Goal: Task Accomplishment & Management: Use online tool/utility

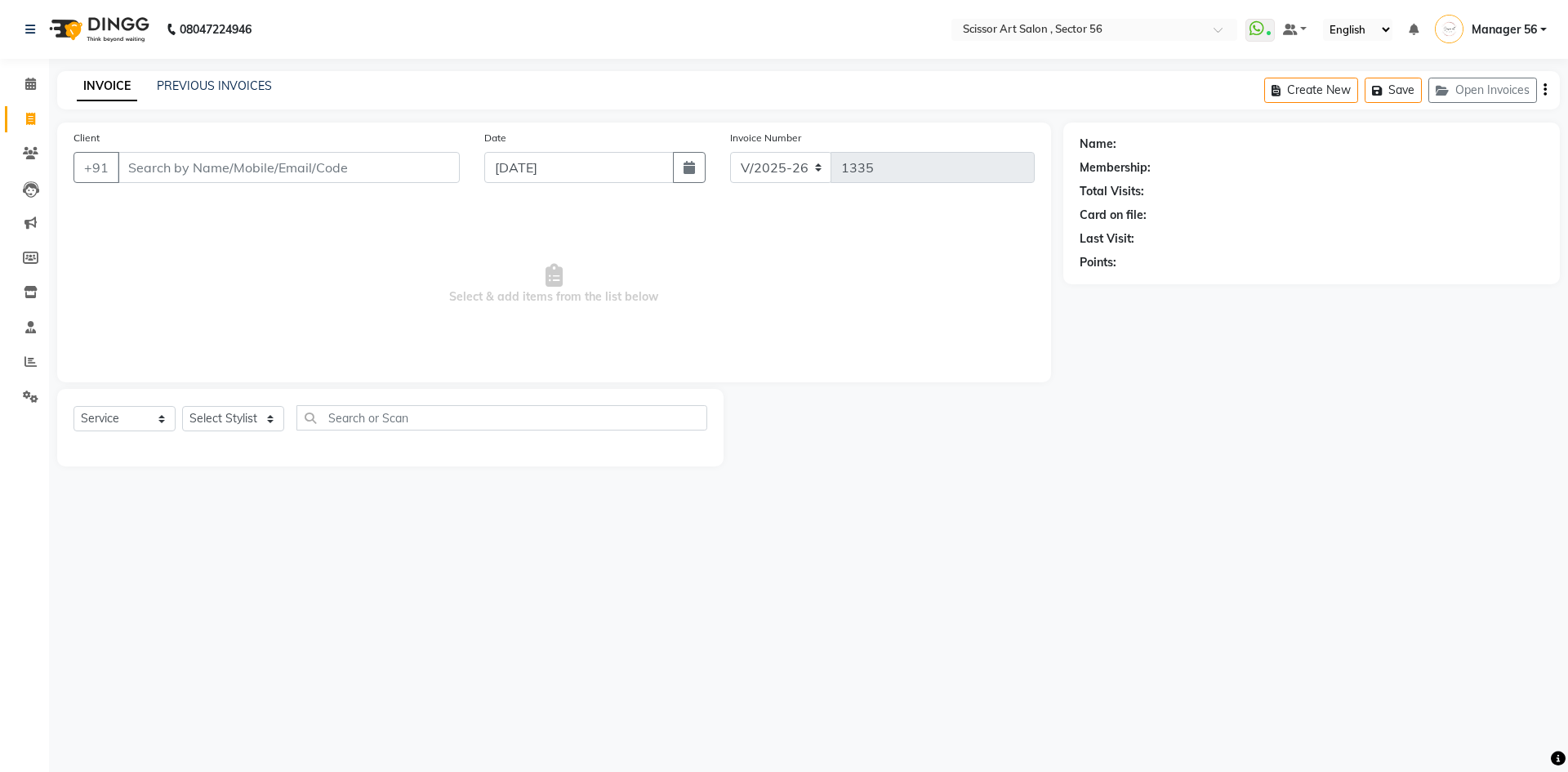
select select "6185"
select select "service"
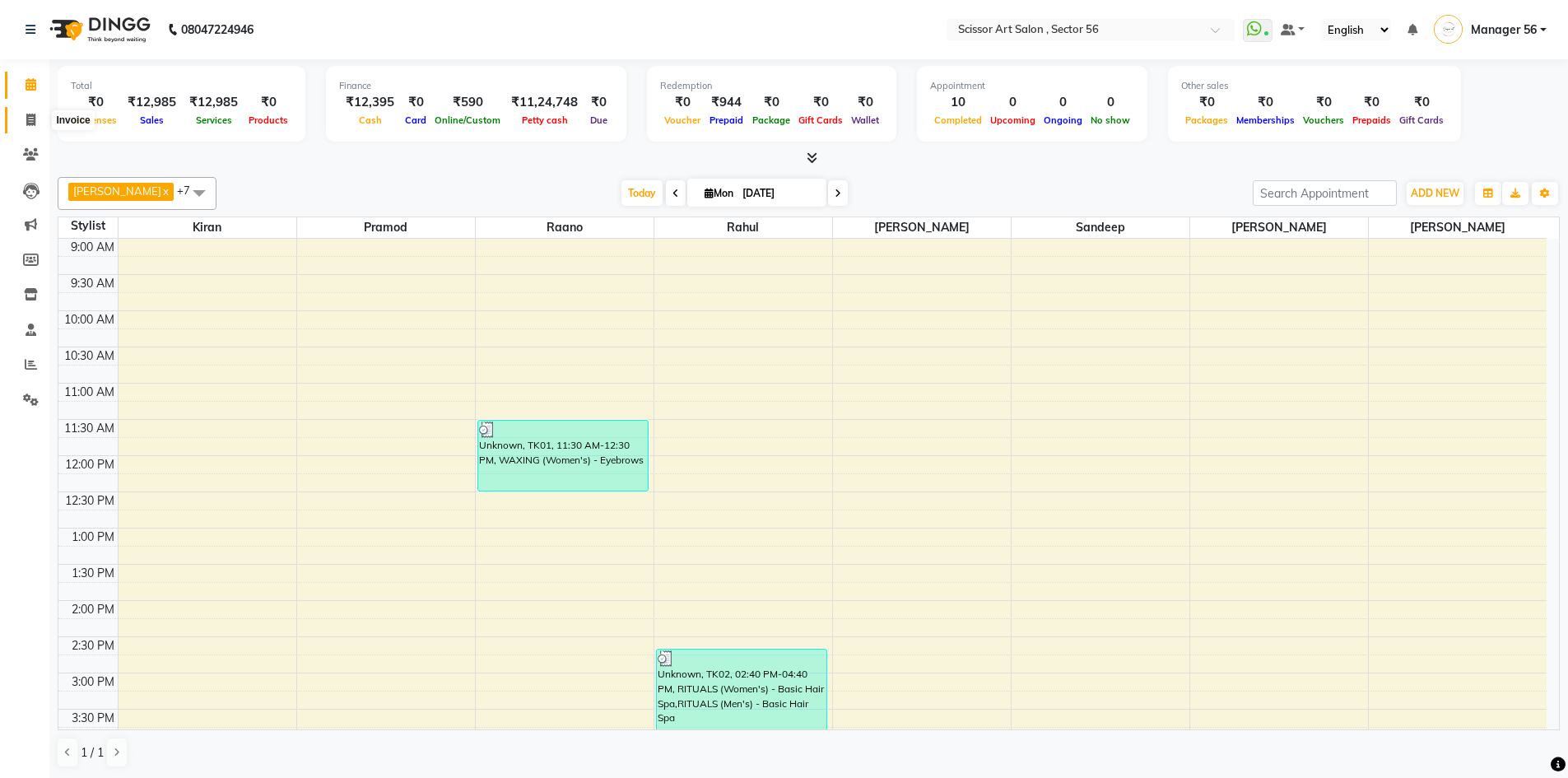
click at [38, 118] on span at bounding box center [31, 121] width 29 height 19
select select "service"
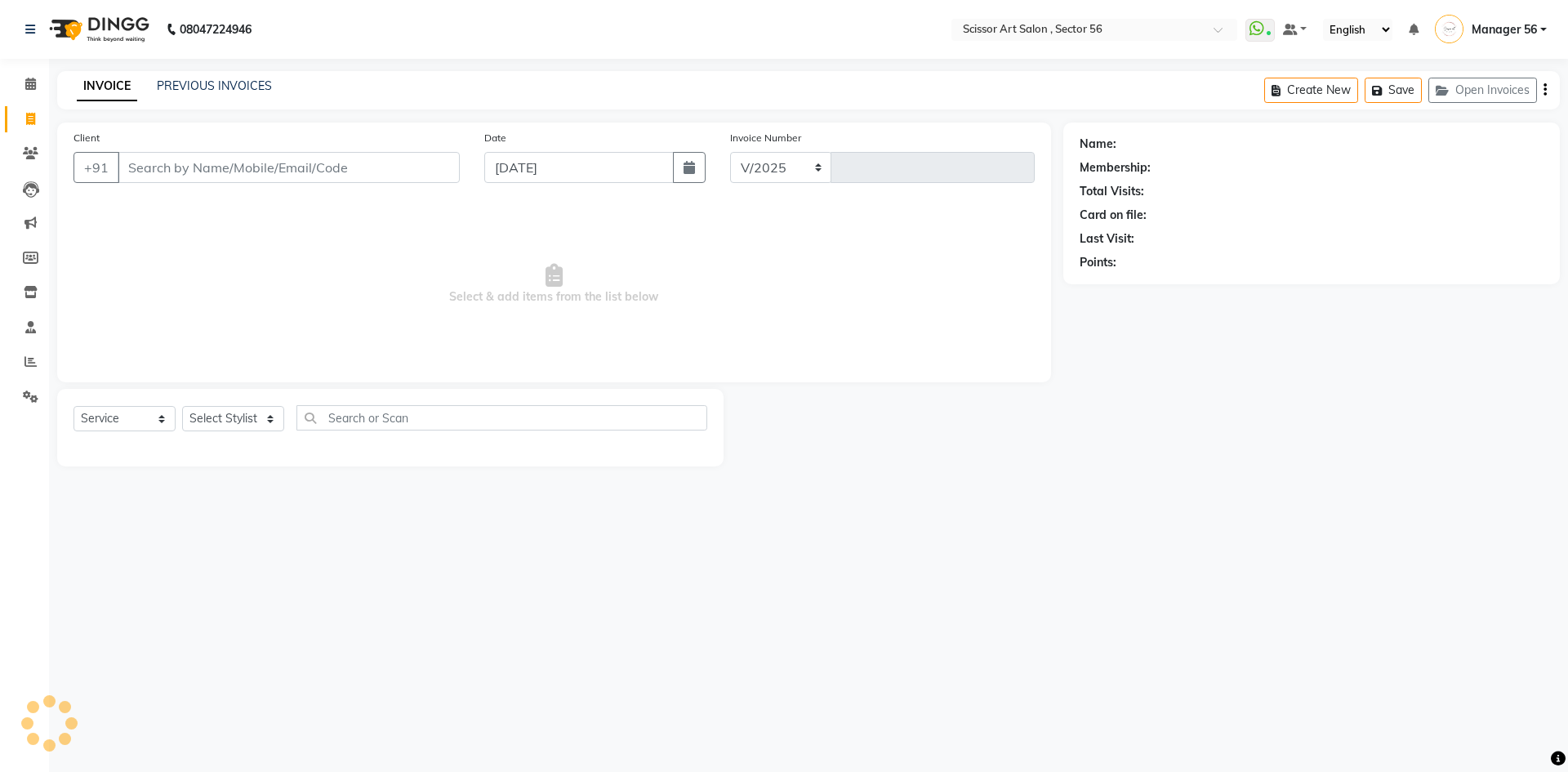
select select "6185"
type input "1335"
